Goal: Transaction & Acquisition: Purchase product/service

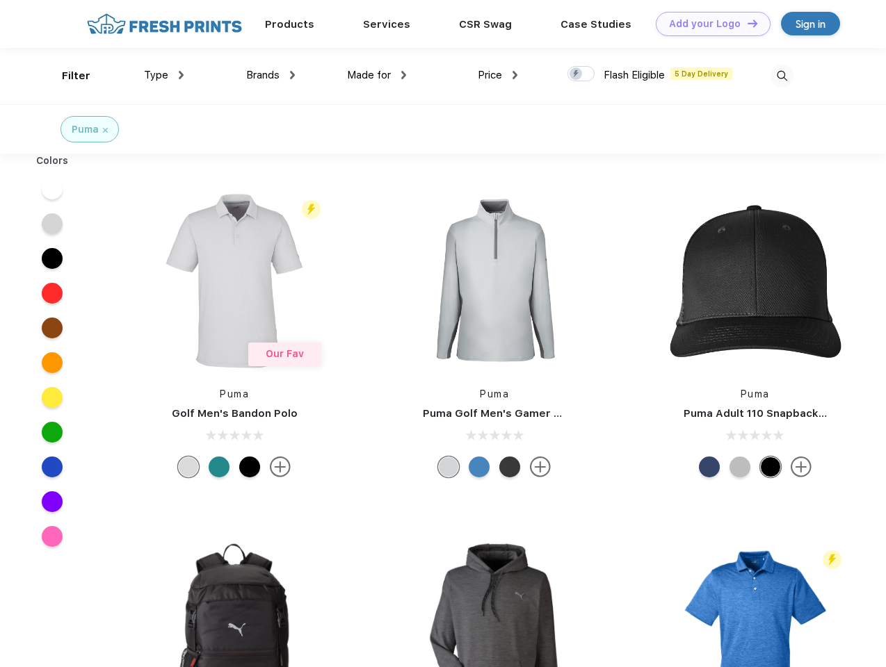
click at [708, 24] on link "Add your Logo Design Tool" at bounding box center [713, 24] width 115 height 24
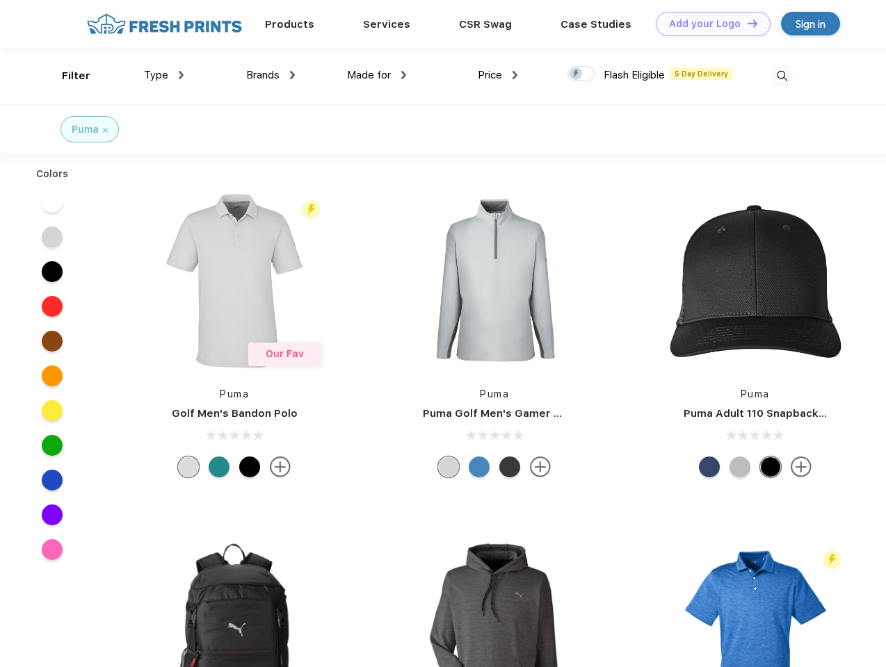
click at [0, 0] on div "Design Tool" at bounding box center [0, 0] width 0 height 0
click at [746, 23] on link "Add your Logo Design Tool" at bounding box center [713, 24] width 115 height 24
click at [67, 76] on div "Filter" at bounding box center [76, 76] width 29 height 16
click at [164, 75] on span "Type" at bounding box center [156, 75] width 24 height 13
click at [270, 75] on span "Brands" at bounding box center [262, 75] width 33 height 13
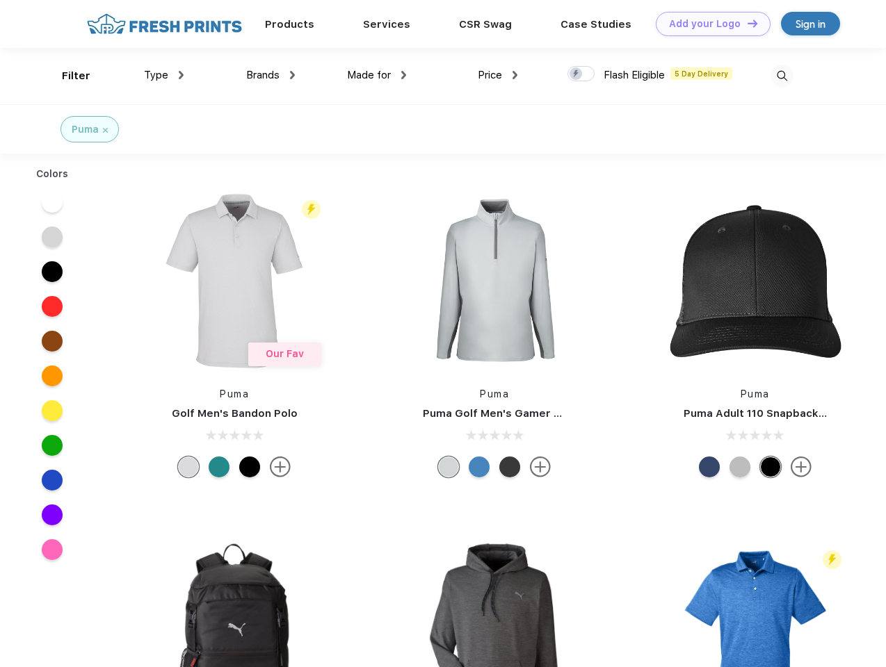
click at [377, 75] on span "Made for" at bounding box center [369, 75] width 44 height 13
click at [498, 75] on span "Price" at bounding box center [490, 75] width 24 height 13
click at [581, 74] on div at bounding box center [580, 73] width 27 height 15
click at [576, 74] on input "checkbox" at bounding box center [571, 69] width 9 height 9
click at [781, 76] on img at bounding box center [781, 76] width 23 height 23
